Goal: Information Seeking & Learning: Compare options

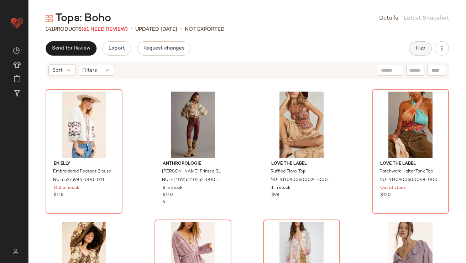
drag, startPoint x: 0, startPoint y: 0, endPoint x: 415, endPoint y: 51, distance: 418.1
click at [415, 51] on button "Hub" at bounding box center [420, 48] width 23 height 14
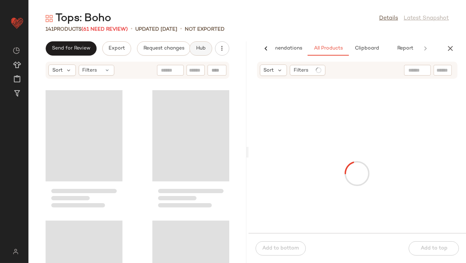
scroll to position [0, 40]
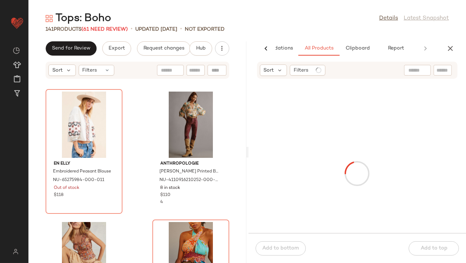
click at [417, 71] on input "text" at bounding box center [418, 70] width 18 height 7
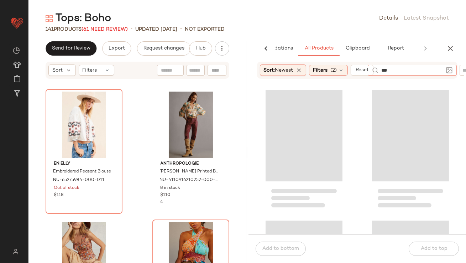
type input "****"
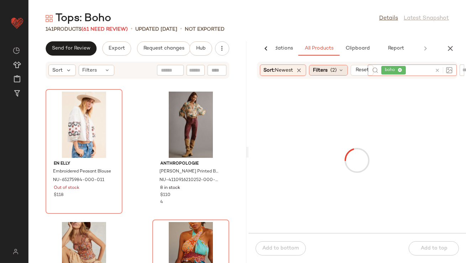
click at [328, 69] on span "Filters" at bounding box center [320, 70] width 15 height 7
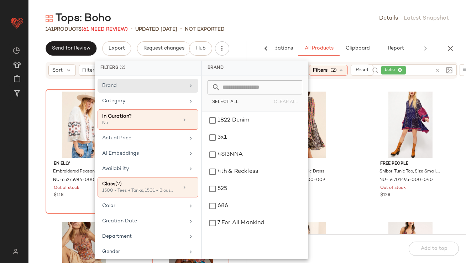
click at [291, 24] on div "Tops: Boho Details Latest Snapshot" at bounding box center [247, 18] width 438 height 14
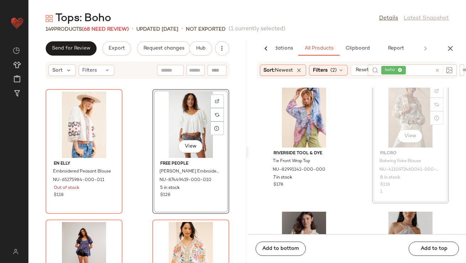
scroll to position [5, 0]
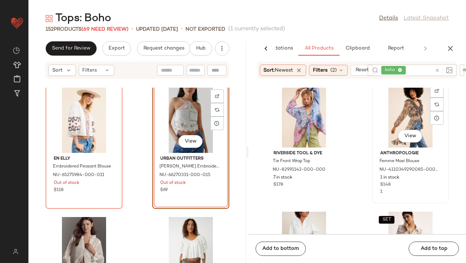
click at [405, 107] on div "View" at bounding box center [411, 114] width 72 height 66
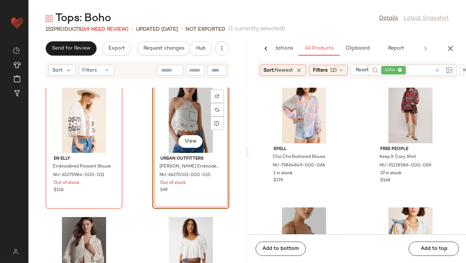
scroll to position [2365, 0]
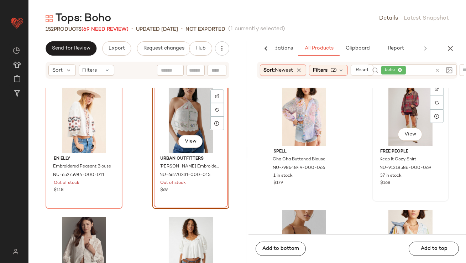
click at [400, 117] on div "View" at bounding box center [411, 112] width 72 height 66
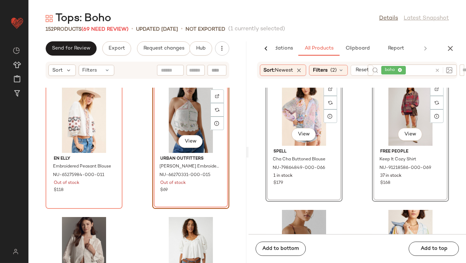
scroll to position [2364, 0]
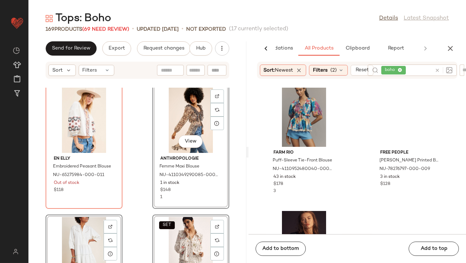
click at [354, 135] on div "Farm Rio Puff-Sleeve Tie-Front Blouse NU-4110952480040-000-011 43 in stock $178…" at bounding box center [358, 161] width 218 height 146
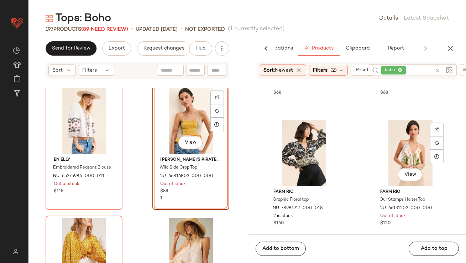
scroll to position [4280, 0]
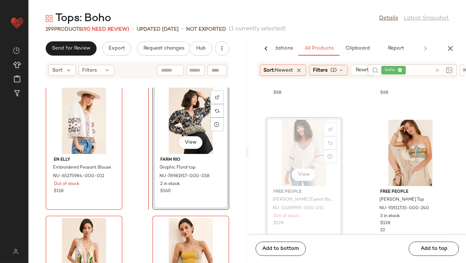
drag, startPoint x: 310, startPoint y: 164, endPoint x: 304, endPoint y: 164, distance: 6.8
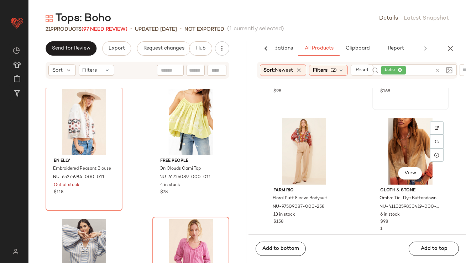
scroll to position [5456, 0]
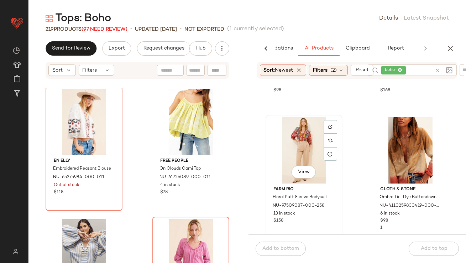
click at [304, 144] on div "View" at bounding box center [304, 150] width 72 height 66
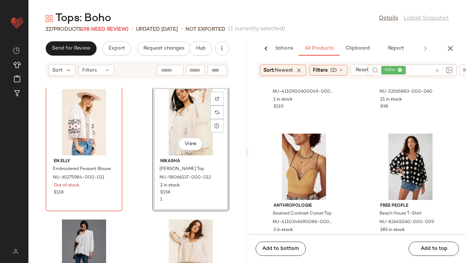
scroll to position [6765, 0]
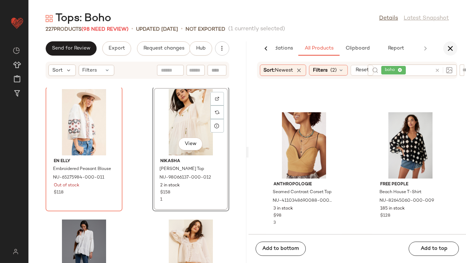
click at [446, 50] on button "button" at bounding box center [451, 48] width 14 height 14
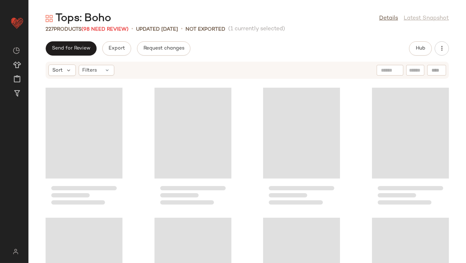
scroll to position [130, 0]
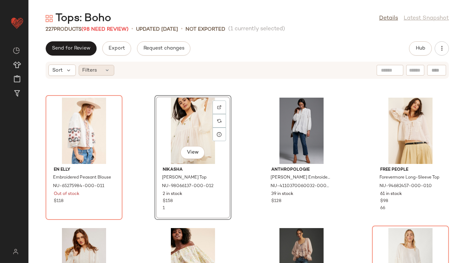
click at [90, 69] on span "Filters" at bounding box center [90, 70] width 15 height 7
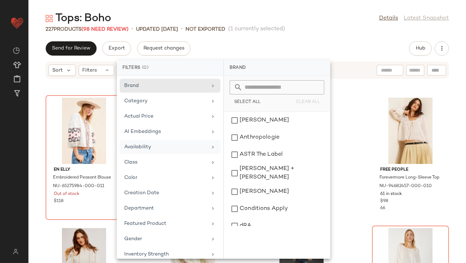
click at [166, 144] on div "Availability" at bounding box center [165, 146] width 83 height 7
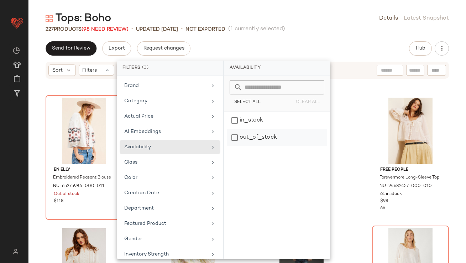
click at [250, 137] on div "out_of_stock" at bounding box center [277, 137] width 100 height 17
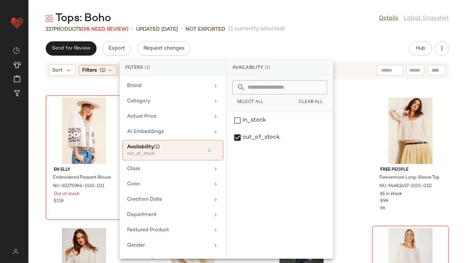
click at [285, 29] on span "(1 currently selected)" at bounding box center [256, 29] width 57 height 9
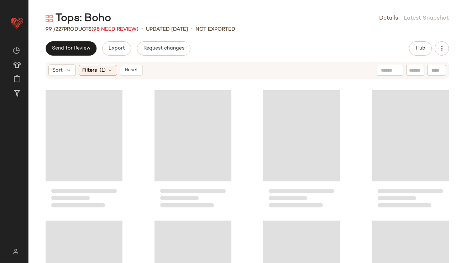
click at [79, 120] on div "Loading..." at bounding box center [84, 135] width 77 height 91
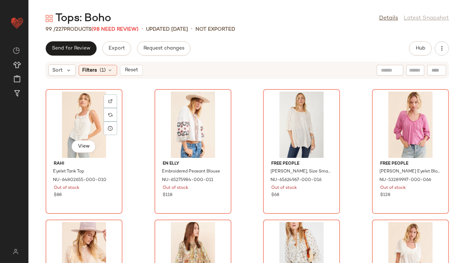
click at [79, 120] on div "View" at bounding box center [84, 125] width 72 height 66
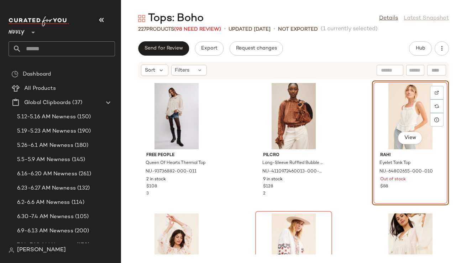
click at [97, 14] on button "button" at bounding box center [101, 19] width 17 height 17
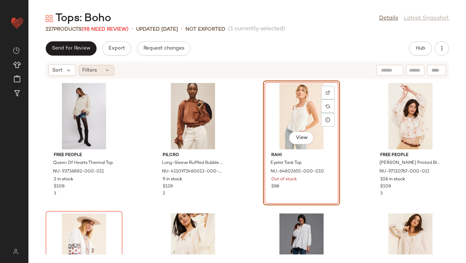
click at [105, 74] on div "Filters" at bounding box center [97, 70] width 36 height 11
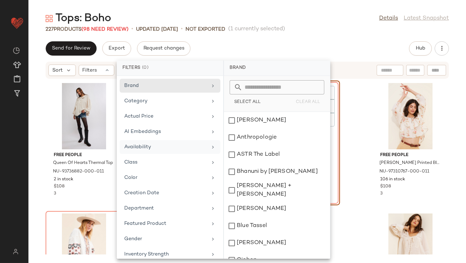
click at [146, 146] on div "Availability" at bounding box center [165, 146] width 83 height 7
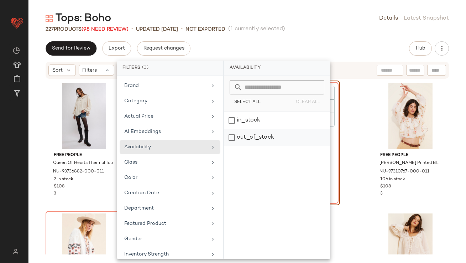
click at [252, 138] on div "out_of_stock" at bounding box center [277, 137] width 106 height 17
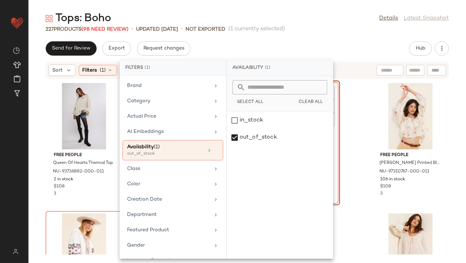
click at [266, 47] on div "Send for Review Export Request changes Hub" at bounding box center [248, 48] width 404 height 14
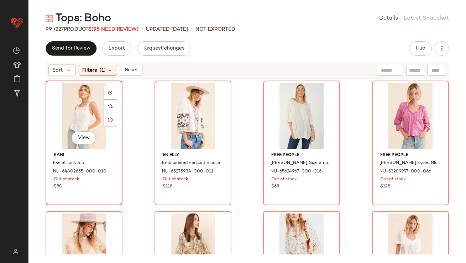
click at [85, 110] on div "View" at bounding box center [84, 116] width 72 height 66
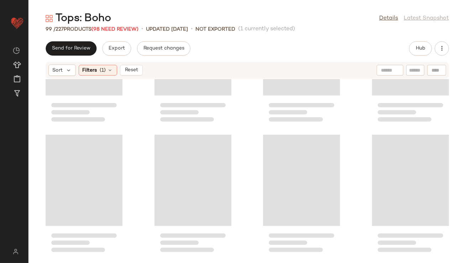
scroll to position [3085, 0]
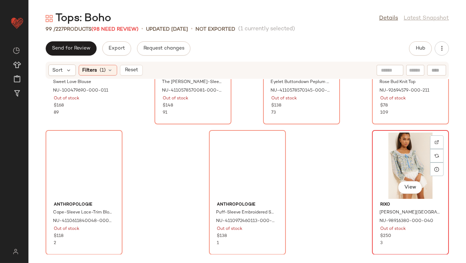
click at [404, 156] on div "View" at bounding box center [411, 166] width 72 height 66
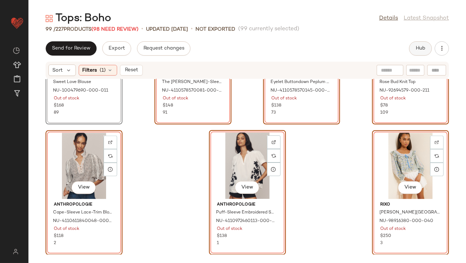
click at [417, 50] on span "Hub" at bounding box center [421, 49] width 10 height 6
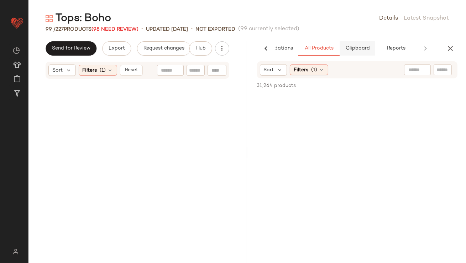
scroll to position [6345, 0]
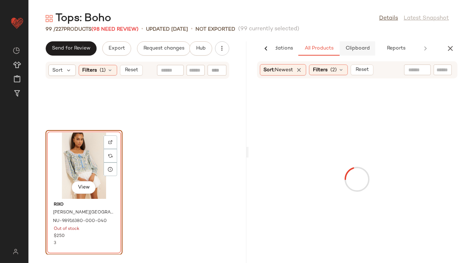
click at [363, 45] on button "Clipboard" at bounding box center [358, 48] width 36 height 14
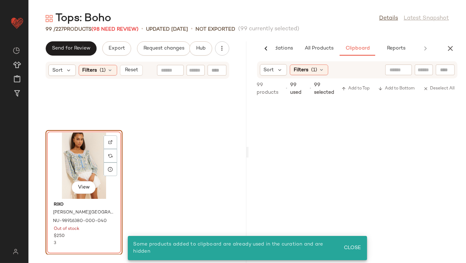
click at [73, 159] on div "View" at bounding box center [84, 166] width 72 height 66
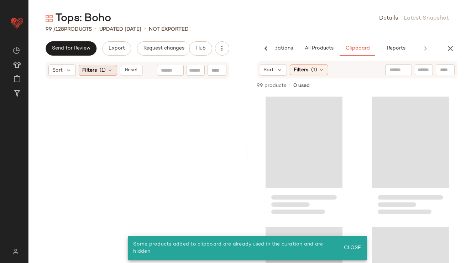
scroll to position [0, 0]
click at [111, 74] on div "Filters (1)" at bounding box center [98, 70] width 38 height 11
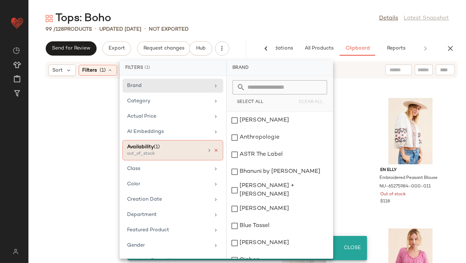
click at [214, 149] on icon at bounding box center [216, 150] width 5 height 5
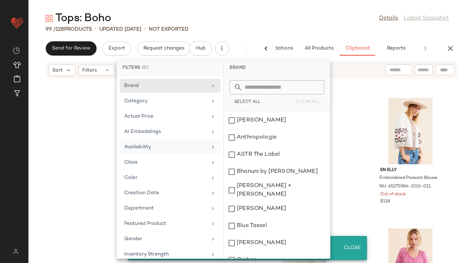
click at [271, 22] on div "Tops: Boho Details Latest Snapshot" at bounding box center [247, 18] width 438 height 14
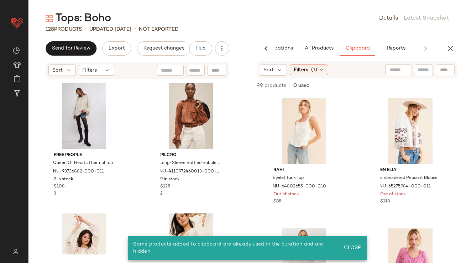
click at [454, 46] on icon "button" at bounding box center [450, 48] width 9 height 9
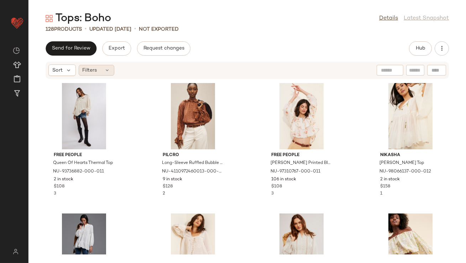
click at [98, 73] on div "Filters" at bounding box center [97, 70] width 36 height 11
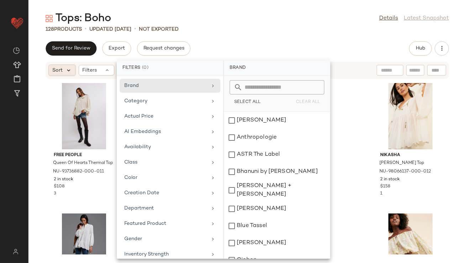
click at [69, 72] on icon at bounding box center [69, 70] width 6 height 6
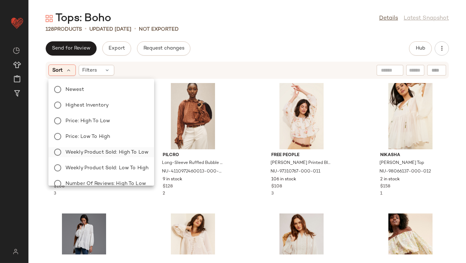
click at [114, 156] on span "Weekly Product Sold: High to Low" at bounding box center [107, 152] width 83 height 7
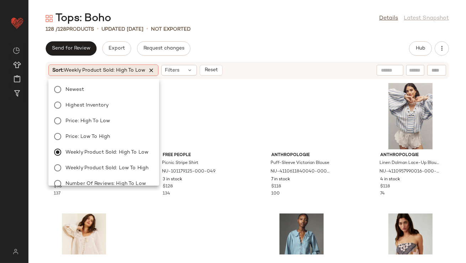
click at [151, 69] on icon at bounding box center [151, 70] width 6 height 6
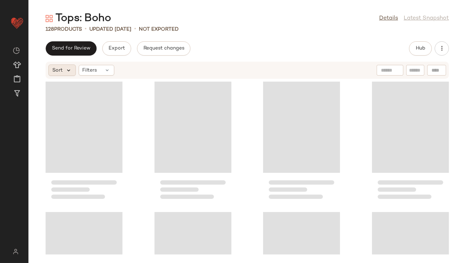
click at [71, 71] on div "Sort" at bounding box center [61, 69] width 27 height 11
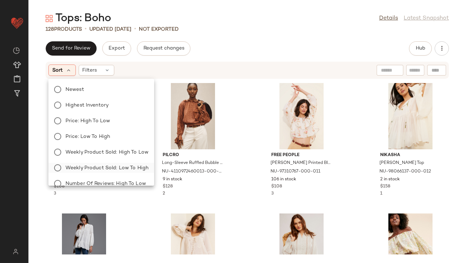
click at [91, 165] on span "Weekly Product Sold: Low to High" at bounding box center [107, 167] width 83 height 7
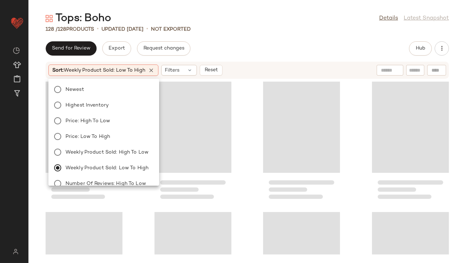
click at [268, 30] on div "128 / 128 Products • updated [DATE] • Not Exported" at bounding box center [247, 29] width 438 height 7
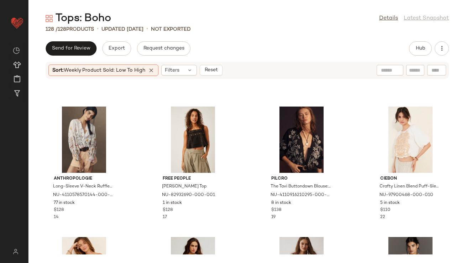
scroll to position [1676, 0]
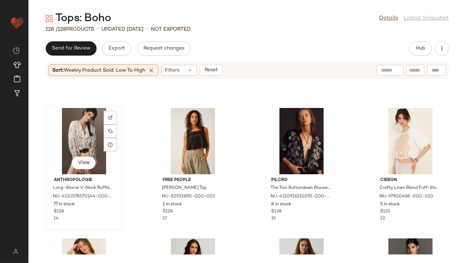
click at [90, 131] on div "View" at bounding box center [84, 141] width 72 height 66
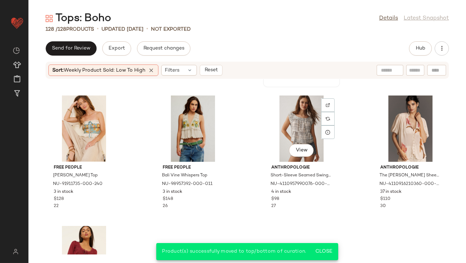
scroll to position [1820, 0]
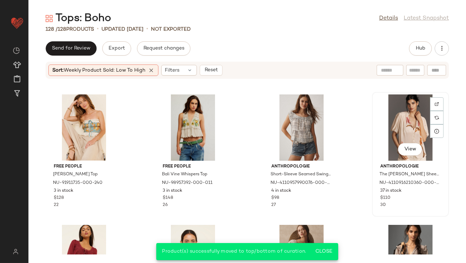
click at [409, 119] on div "View" at bounding box center [411, 127] width 72 height 66
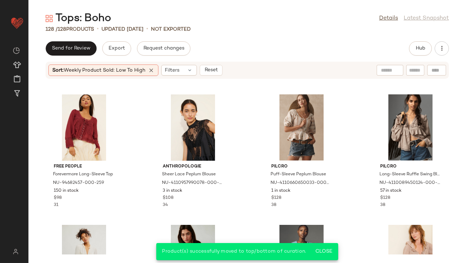
scroll to position [1955, 0]
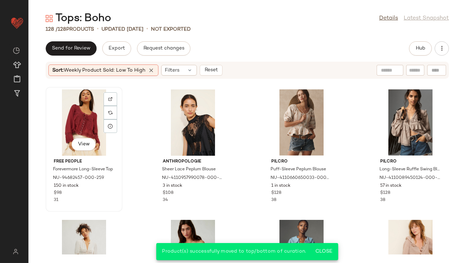
click at [73, 116] on div "View" at bounding box center [84, 122] width 72 height 66
click at [419, 126] on div "View" at bounding box center [411, 122] width 72 height 66
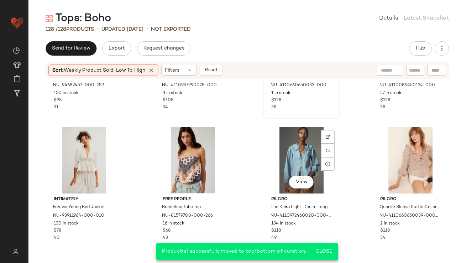
scroll to position [2054, 0]
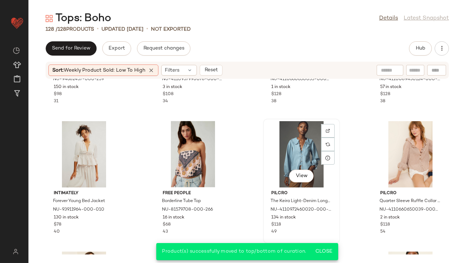
click at [286, 149] on div "View" at bounding box center [302, 154] width 72 height 66
click at [87, 155] on div "View" at bounding box center [84, 154] width 72 height 66
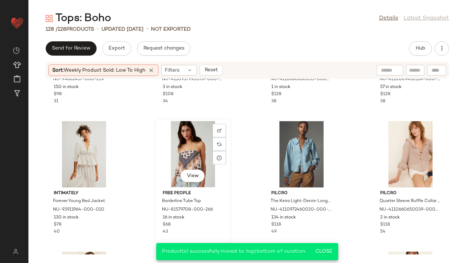
click at [181, 161] on div "View" at bounding box center [193, 154] width 72 height 66
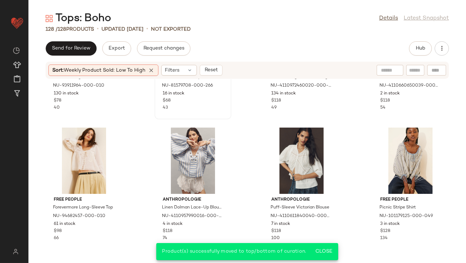
scroll to position [2204, 0]
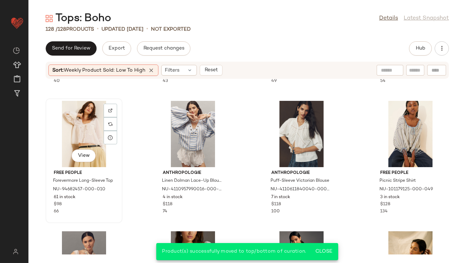
click at [90, 126] on div "View" at bounding box center [84, 134] width 72 height 66
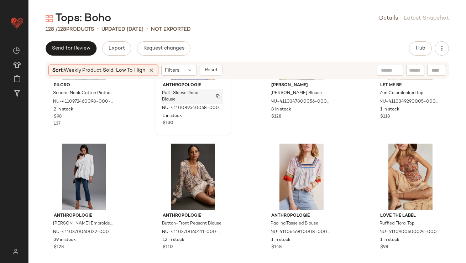
scroll to position [2483, 0]
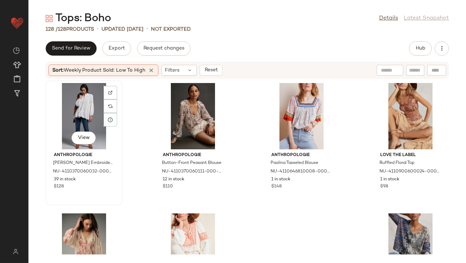
click at [92, 112] on div "View" at bounding box center [84, 116] width 72 height 66
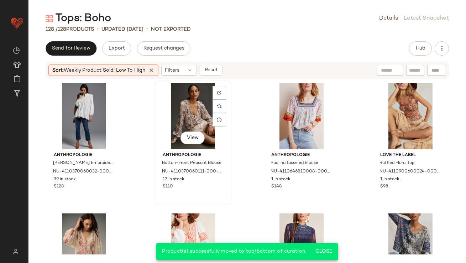
click at [182, 110] on div "View" at bounding box center [193, 116] width 72 height 66
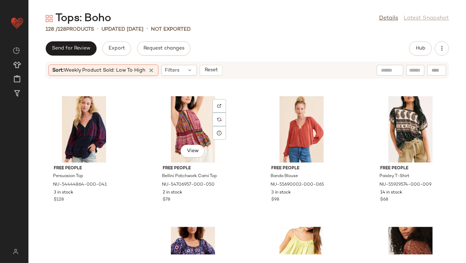
scroll to position [2849, 0]
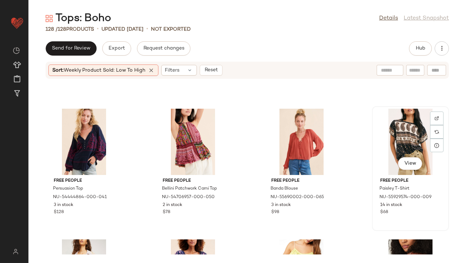
click at [401, 133] on div "View" at bounding box center [411, 142] width 72 height 66
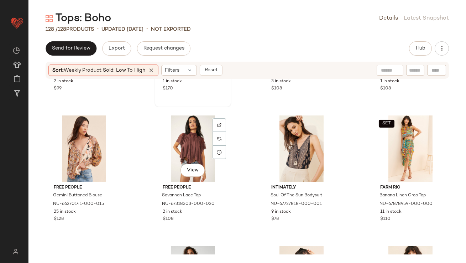
scroll to position [3233, 0]
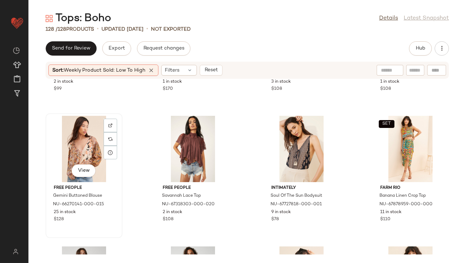
click at [73, 150] on div "View" at bounding box center [84, 149] width 72 height 66
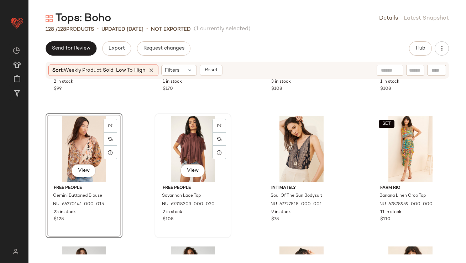
click at [174, 157] on div "View" at bounding box center [193, 149] width 72 height 66
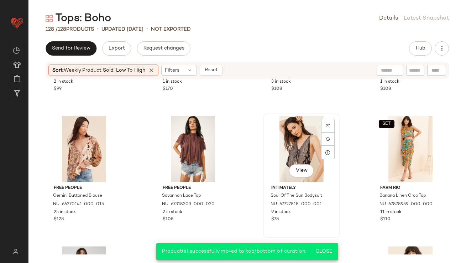
click at [300, 155] on div "View" at bounding box center [302, 149] width 72 height 66
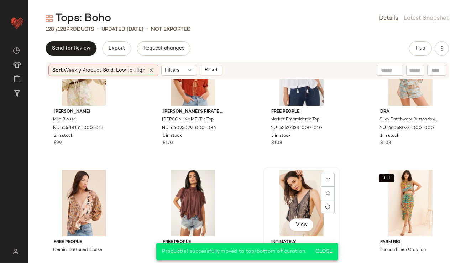
scroll to position [3121, 0]
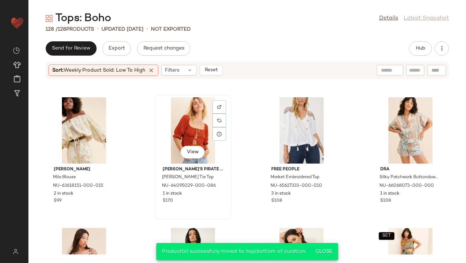
click at [197, 113] on div "View" at bounding box center [193, 130] width 72 height 66
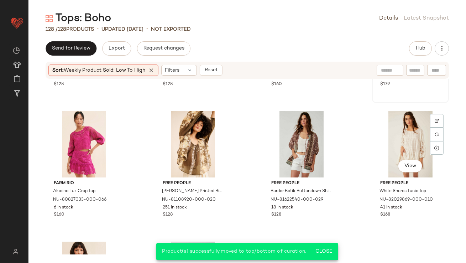
scroll to position [3499, 0]
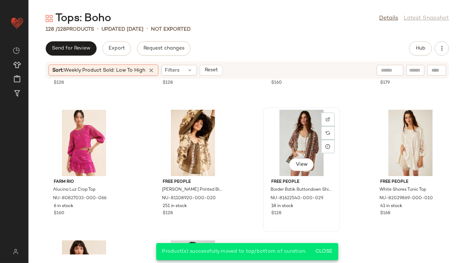
click at [290, 142] on div "View" at bounding box center [302, 143] width 72 height 66
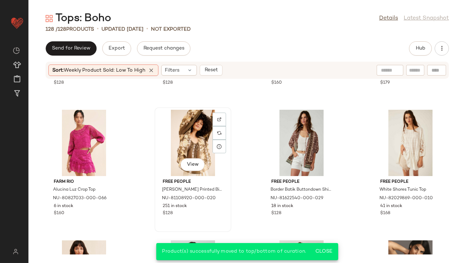
click at [183, 137] on div "View" at bounding box center [193, 143] width 72 height 66
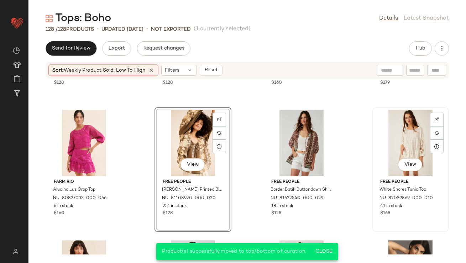
click at [397, 140] on div "View" at bounding box center [411, 143] width 72 height 66
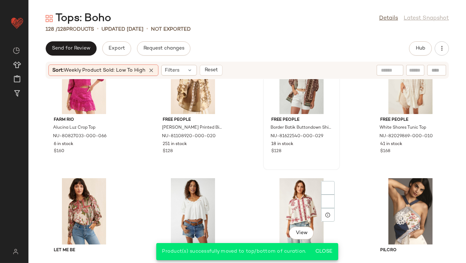
scroll to position [3613, 0]
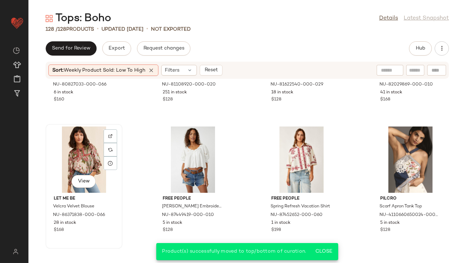
click at [82, 157] on div "View" at bounding box center [84, 159] width 72 height 66
click at [314, 159] on div "View" at bounding box center [302, 159] width 72 height 66
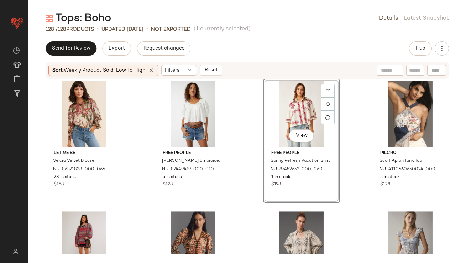
scroll to position [3738, 0]
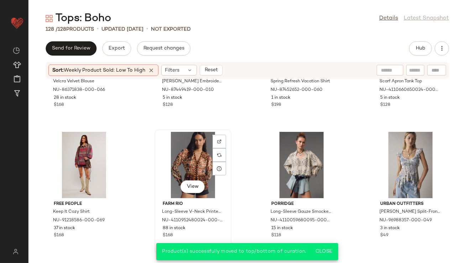
click at [189, 159] on div "View" at bounding box center [193, 165] width 72 height 66
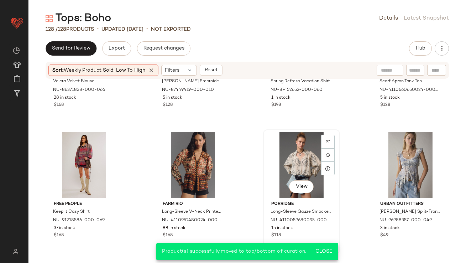
click at [308, 158] on div "View" at bounding box center [302, 165] width 72 height 66
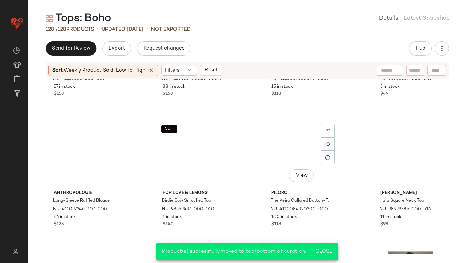
scroll to position [3897, 0]
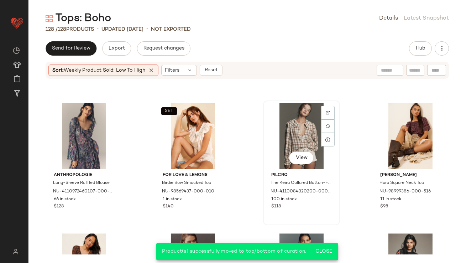
click at [294, 124] on div "View" at bounding box center [302, 136] width 72 height 66
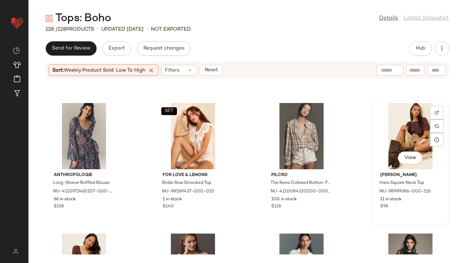
click at [413, 122] on div "View" at bounding box center [411, 136] width 72 height 66
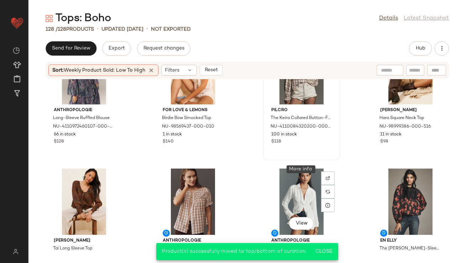
scroll to position [3998, 0]
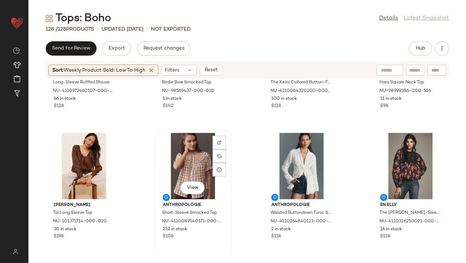
click at [198, 163] on div "View" at bounding box center [193, 166] width 72 height 66
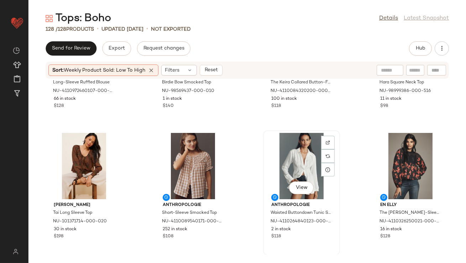
click at [293, 163] on div "View" at bounding box center [302, 166] width 72 height 66
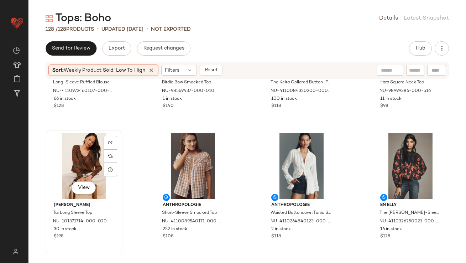
click at [87, 165] on div "View" at bounding box center [84, 166] width 72 height 66
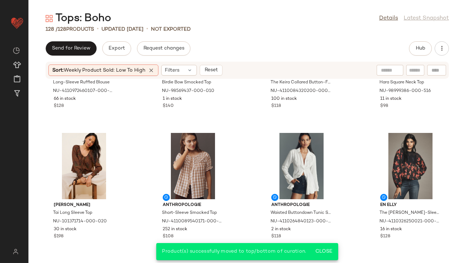
scroll to position [3998, 0]
click at [153, 68] on icon at bounding box center [151, 70] width 6 height 6
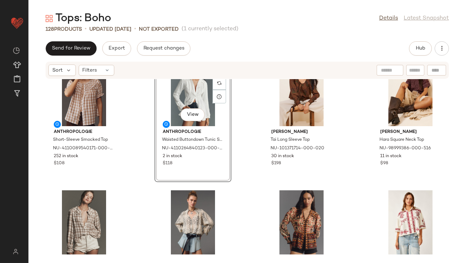
scroll to position [26, 0]
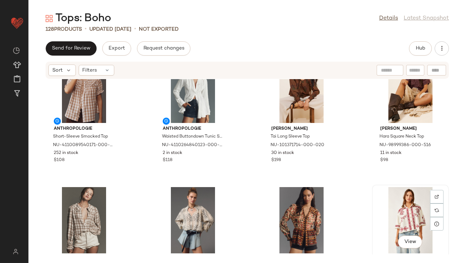
scroll to position [27, 0]
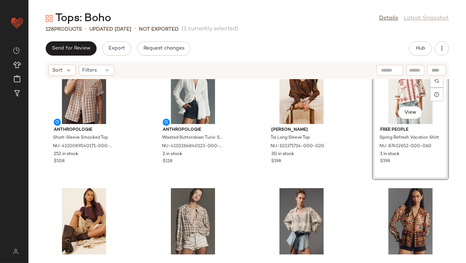
scroll to position [81, 0]
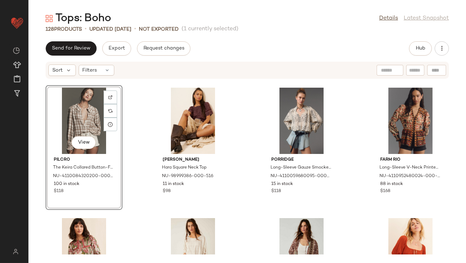
scroll to position [175, 0]
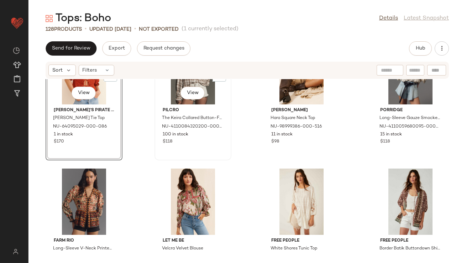
scroll to position [182, 0]
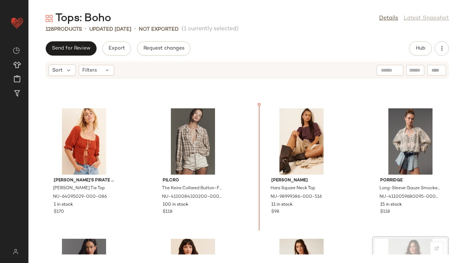
drag, startPoint x: 409, startPoint y: 211, endPoint x: 397, endPoint y: 206, distance: 12.6
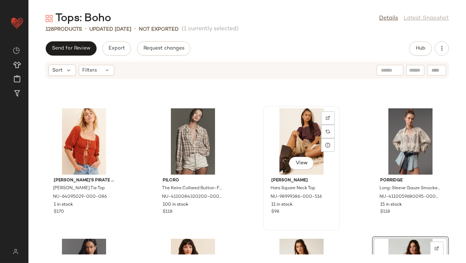
scroll to position [67, 0]
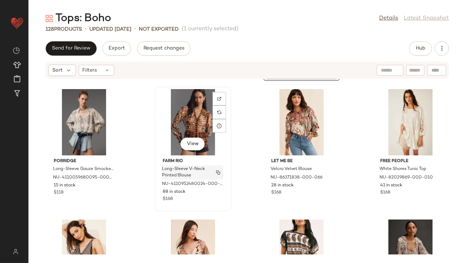
scroll to position [323, 0]
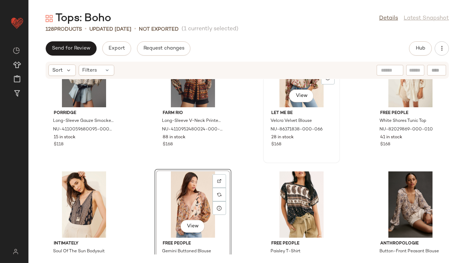
scroll to position [309, 0]
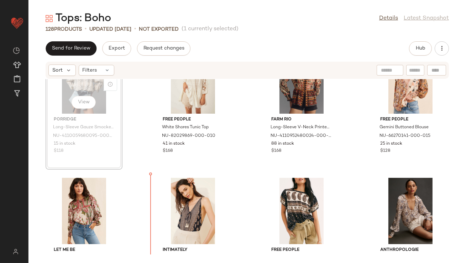
drag, startPoint x: 72, startPoint y: 91, endPoint x: 76, endPoint y: 93, distance: 4.3
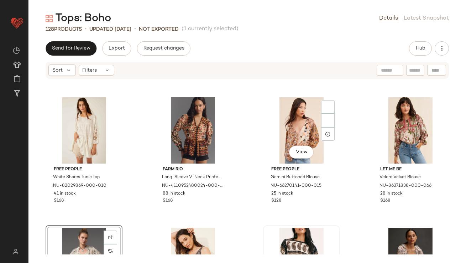
scroll to position [150, 0]
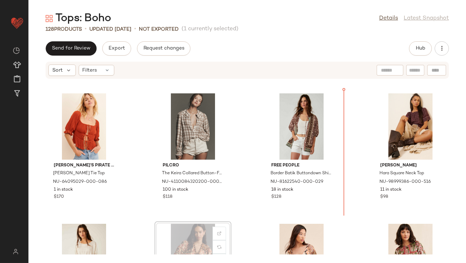
scroll to position [115, 0]
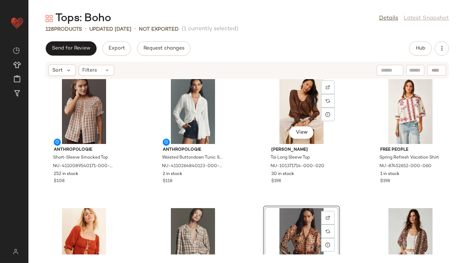
scroll to position [9, 0]
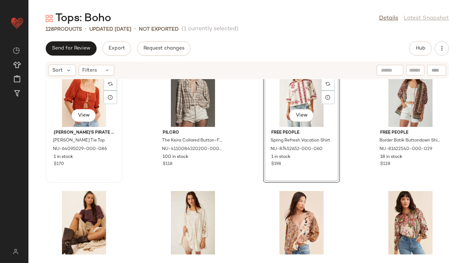
scroll to position [172, 0]
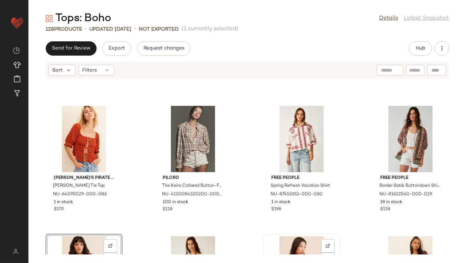
scroll to position [112, 0]
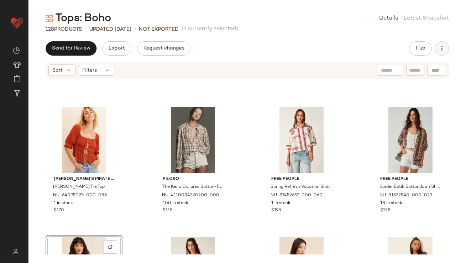
click at [447, 44] on button "button" at bounding box center [442, 48] width 14 height 14
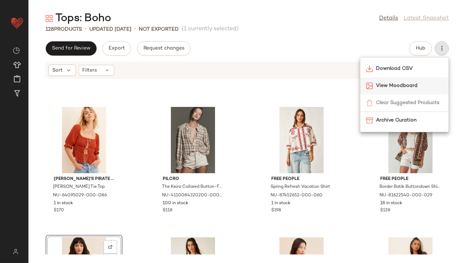
click at [399, 85] on span "View Moodboard" at bounding box center [409, 85] width 67 height 7
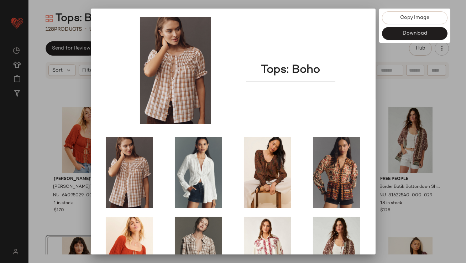
scroll to position [121, 0]
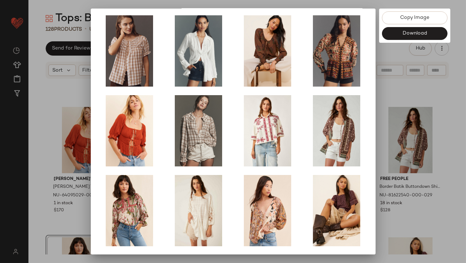
click at [376, 186] on div at bounding box center [233, 131] width 466 height 263
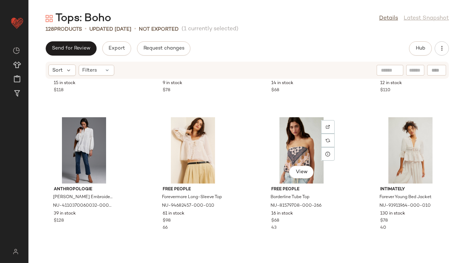
scroll to position [494, 0]
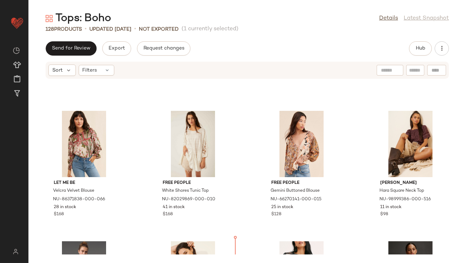
scroll to position [221, 0]
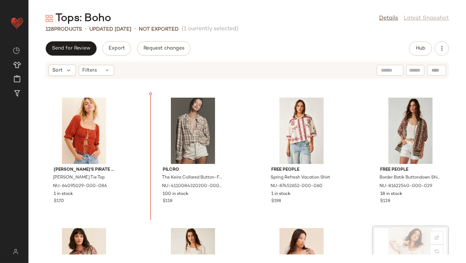
scroll to position [116, 0]
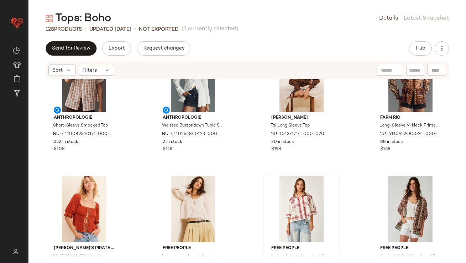
scroll to position [47, 0]
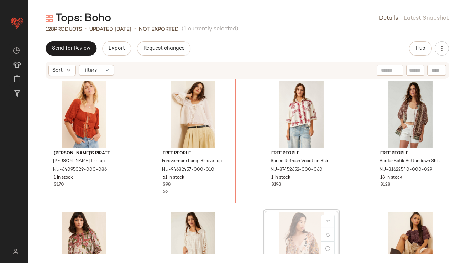
scroll to position [133, 0]
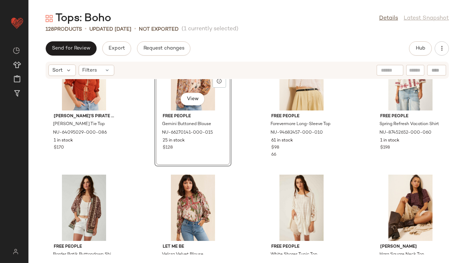
scroll to position [173, 0]
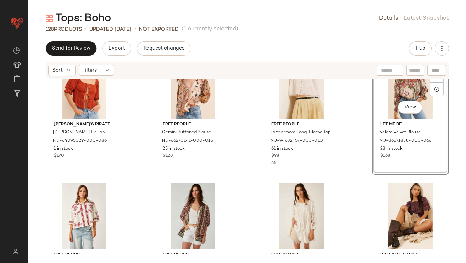
scroll to position [185, 0]
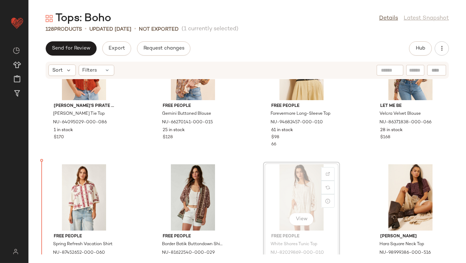
scroll to position [207, 0]
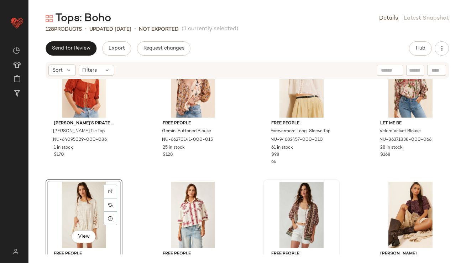
scroll to position [172, 0]
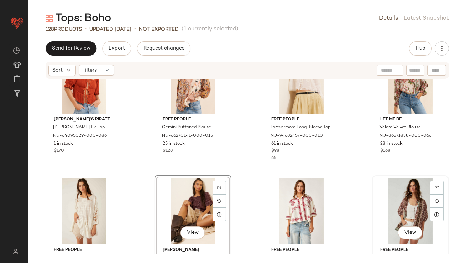
scroll to position [171, 0]
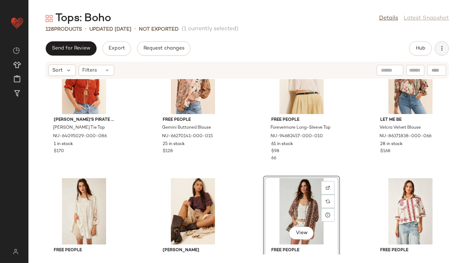
click at [440, 51] on icon "button" at bounding box center [442, 48] width 7 height 7
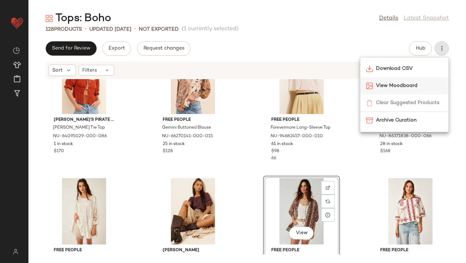
click at [401, 84] on span "View Moodboard" at bounding box center [409, 85] width 67 height 7
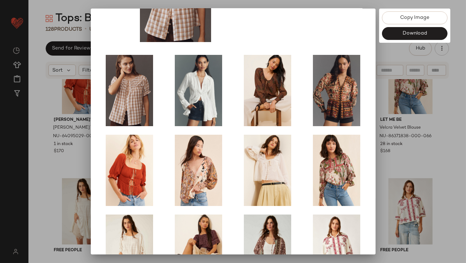
scroll to position [121, 0]
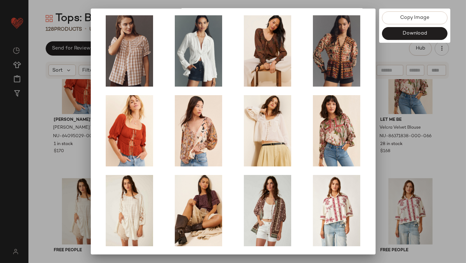
click at [398, 151] on div at bounding box center [233, 131] width 466 height 263
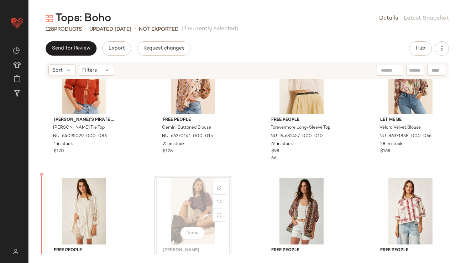
scroll to position [175, 0]
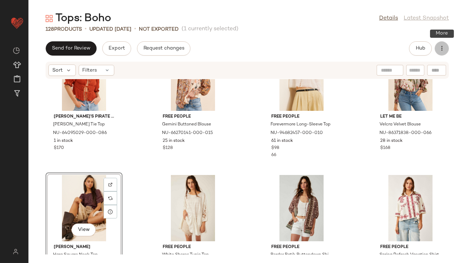
click at [443, 50] on icon "button" at bounding box center [442, 48] width 7 height 7
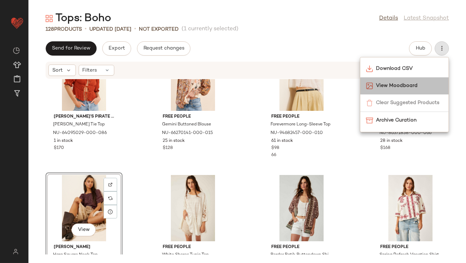
click at [425, 86] on span "View Moodboard" at bounding box center [409, 85] width 67 height 7
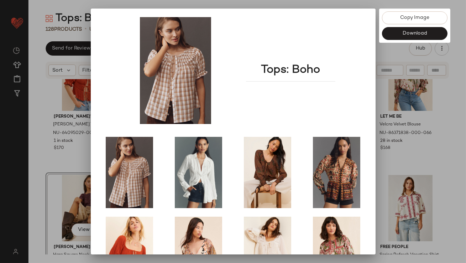
scroll to position [121, 0]
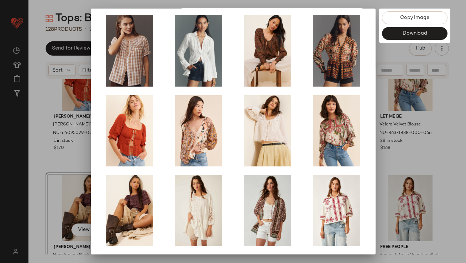
click at [394, 162] on div at bounding box center [233, 131] width 466 height 263
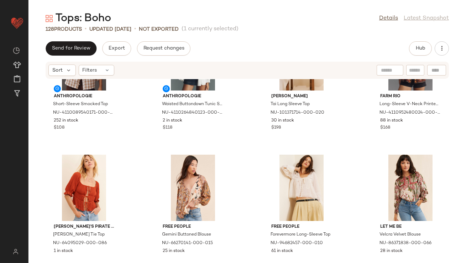
scroll to position [0, 0]
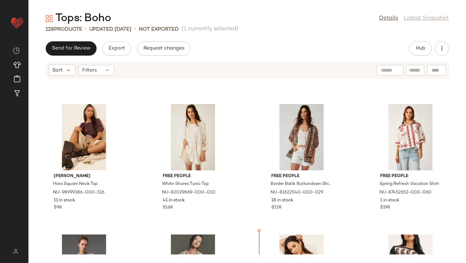
scroll to position [229, 0]
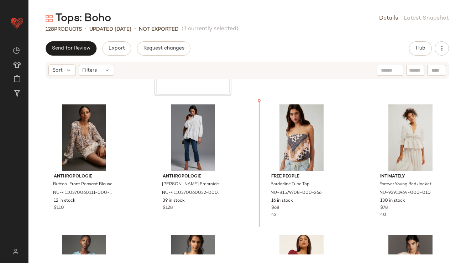
scroll to position [514, 0]
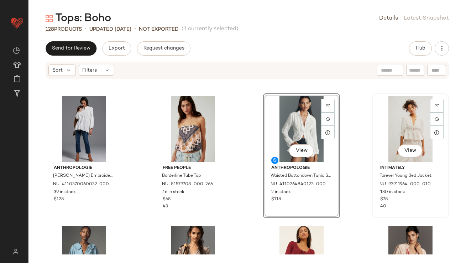
click at [398, 126] on div "View" at bounding box center [411, 129] width 72 height 66
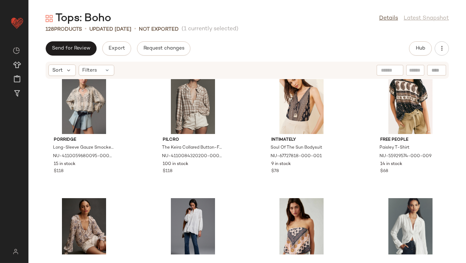
scroll to position [430, 0]
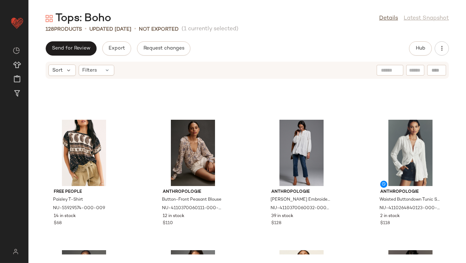
scroll to position [546, 0]
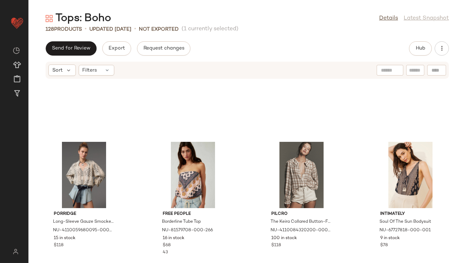
scroll to position [312, 0]
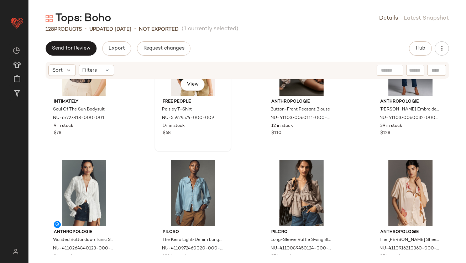
scroll to position [628, 0]
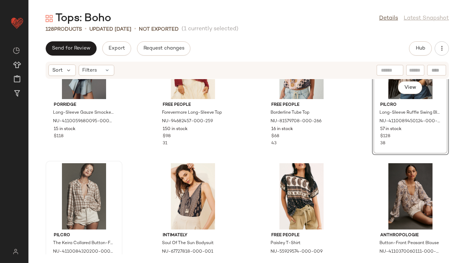
scroll to position [499, 0]
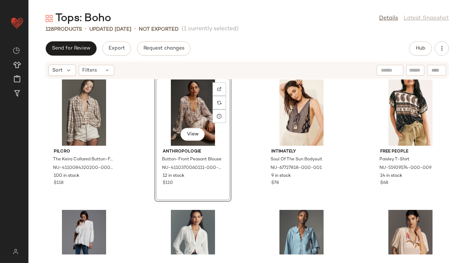
scroll to position [592, 0]
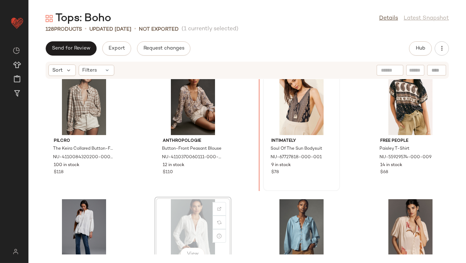
scroll to position [536, 0]
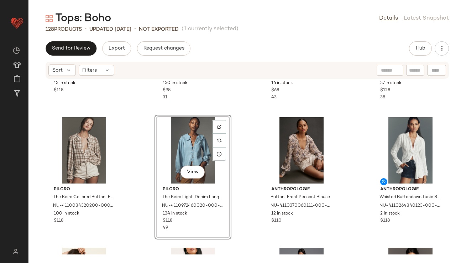
scroll to position [508, 0]
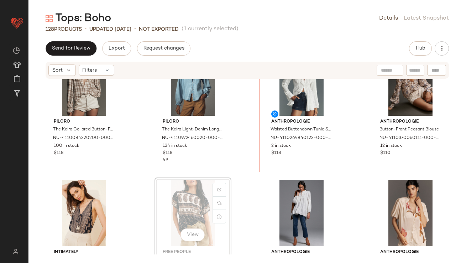
scroll to position [540, 0]
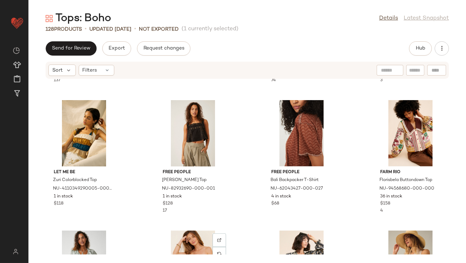
scroll to position [1191, 0]
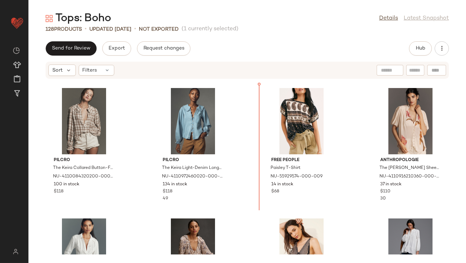
scroll to position [494, 0]
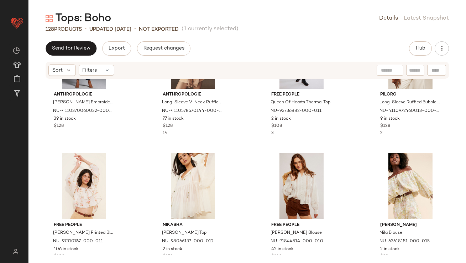
scroll to position [911, 0]
